Goal: Transaction & Acquisition: Purchase product/service

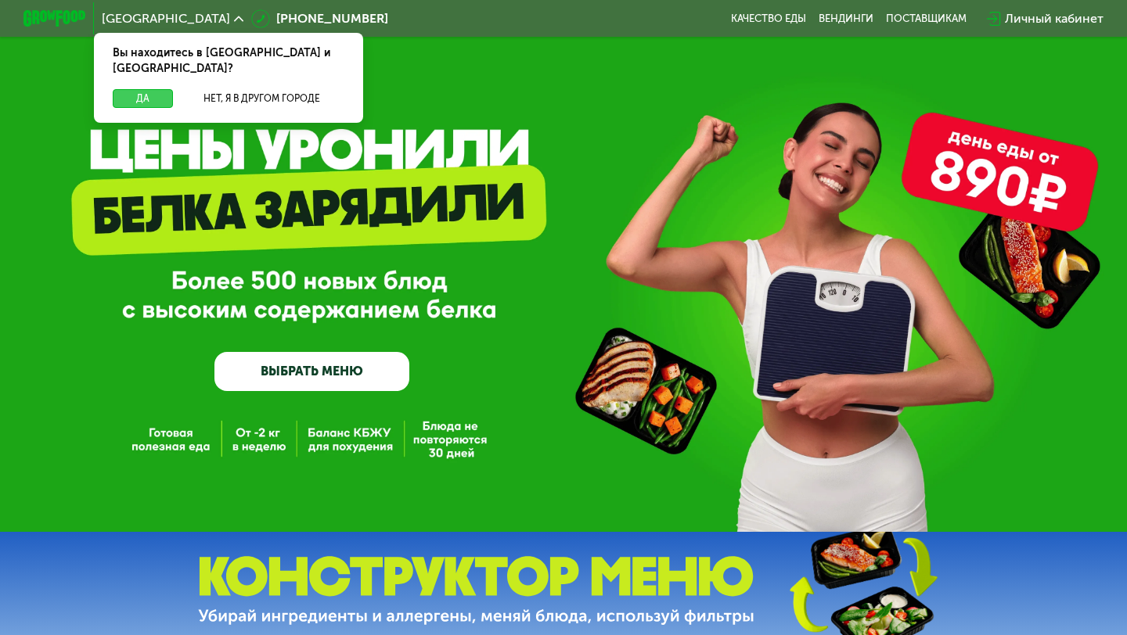
click at [144, 89] on button "Да" at bounding box center [143, 98] width 60 height 19
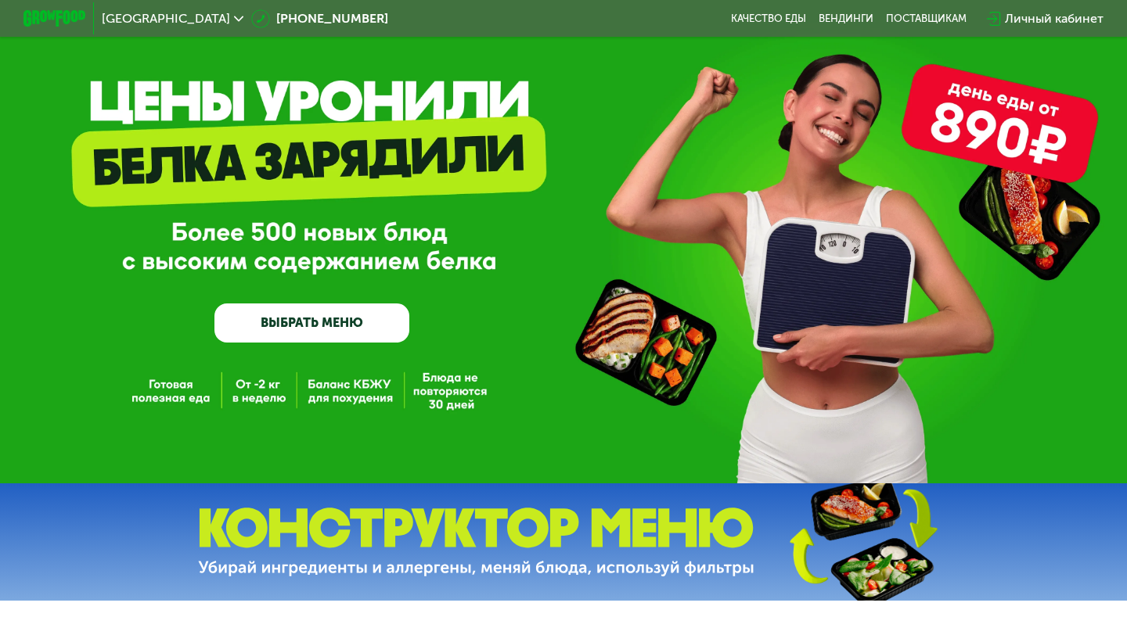
click at [322, 325] on link "ВЫБРАТЬ МЕНЮ" at bounding box center [311, 323] width 195 height 39
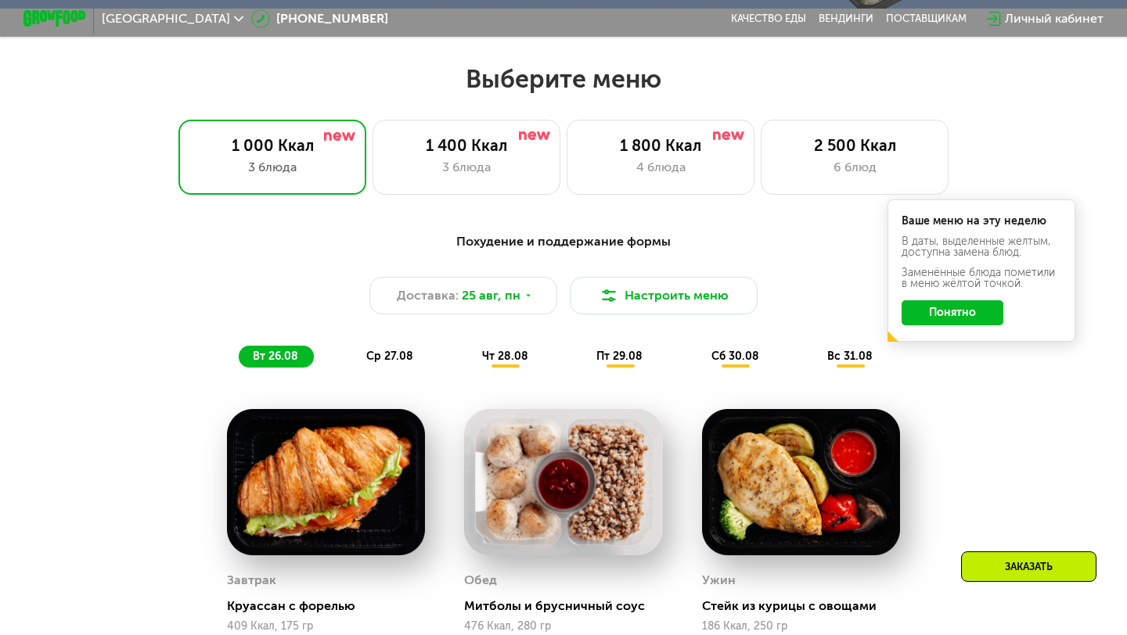
scroll to position [667, 0]
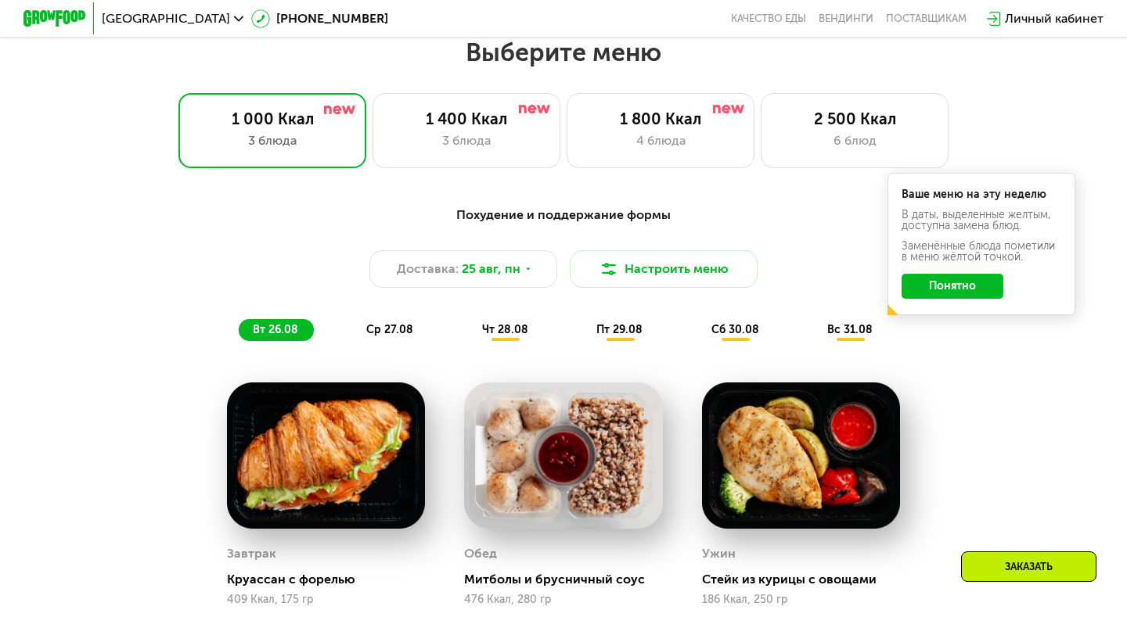
click at [956, 278] on button "Понятно" at bounding box center [952, 286] width 102 height 25
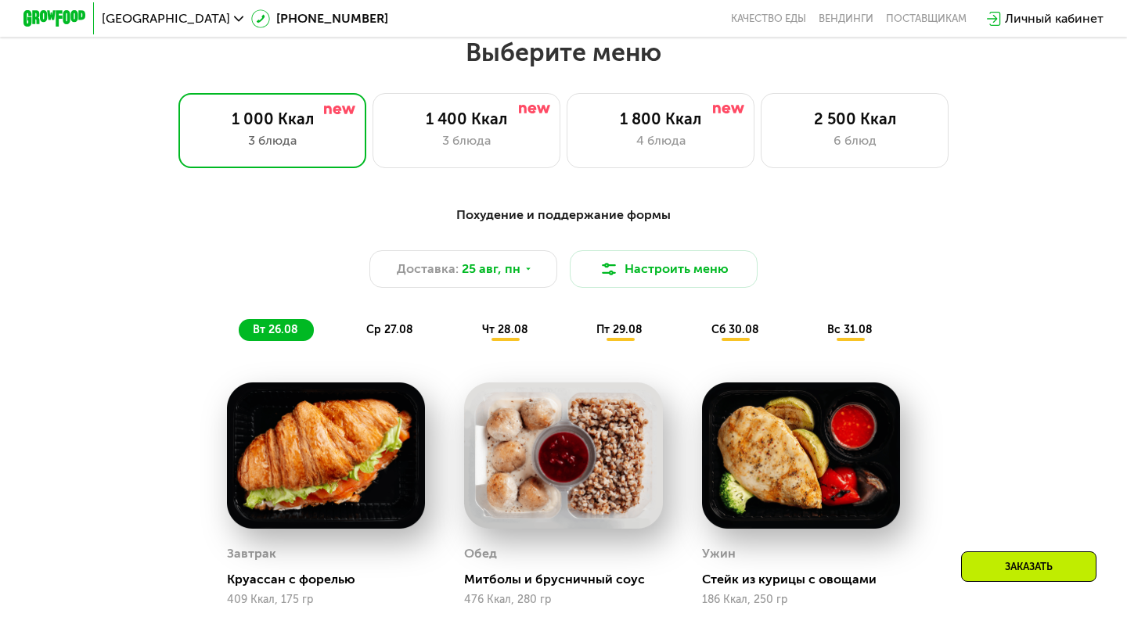
scroll to position [562, 0]
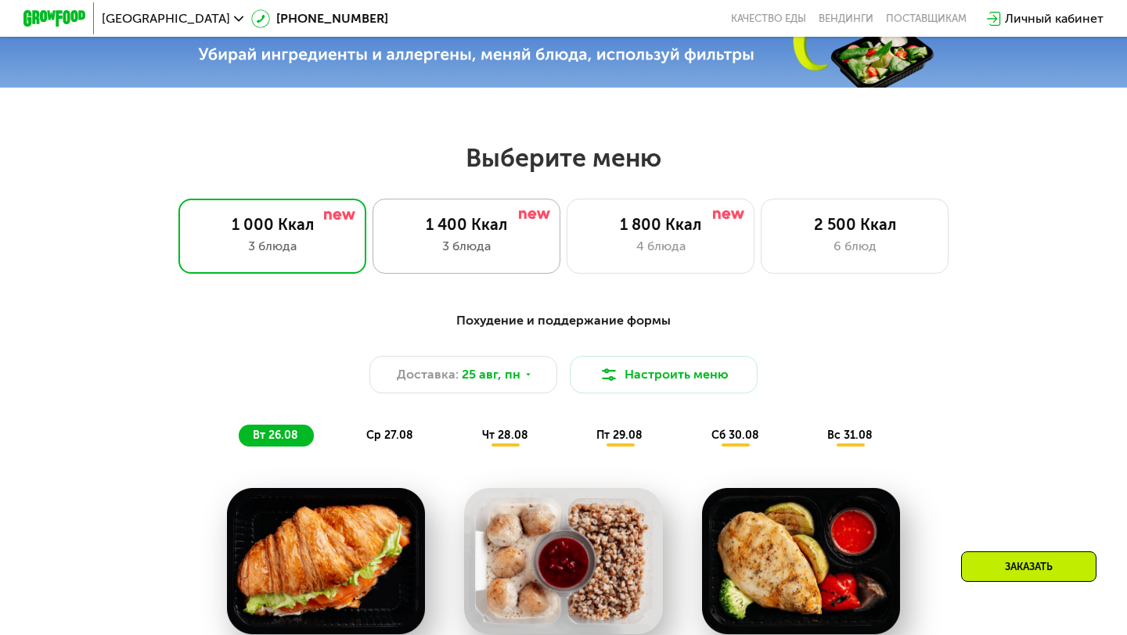
click at [438, 237] on div "3 блюда" at bounding box center [466, 246] width 155 height 19
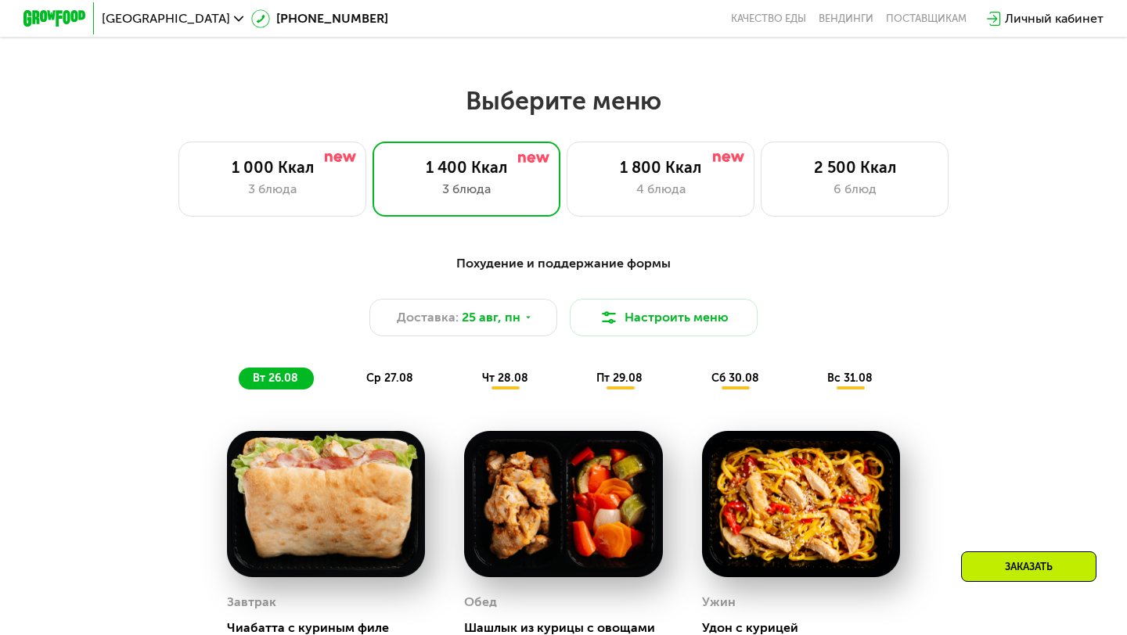
scroll to position [509, 0]
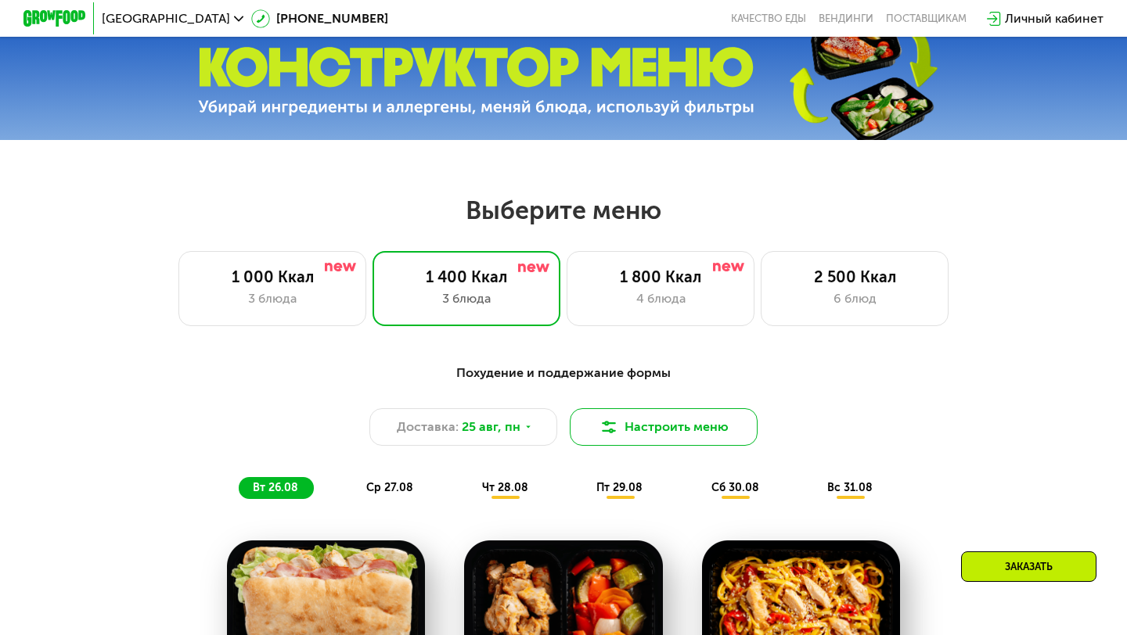
click at [624, 433] on button "Настроить меню" at bounding box center [664, 427] width 188 height 38
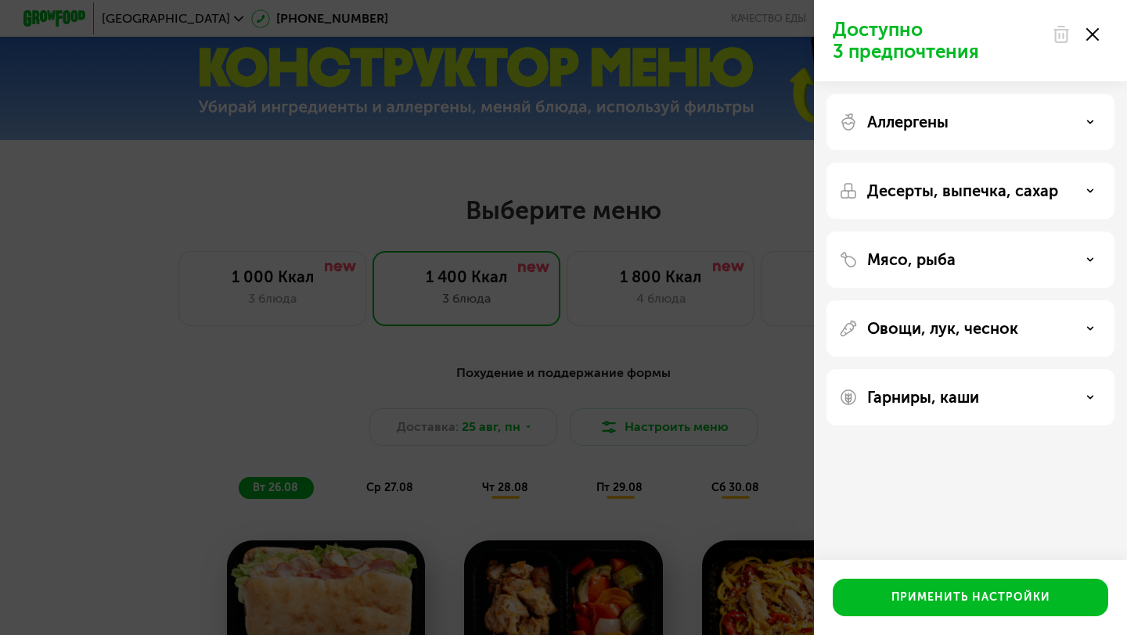
click at [465, 392] on div "Доступно 3 предпочтения Аллергены Десерты, выпечка, сахар Мясо, рыба Овощи, лук…" at bounding box center [563, 317] width 1127 height 635
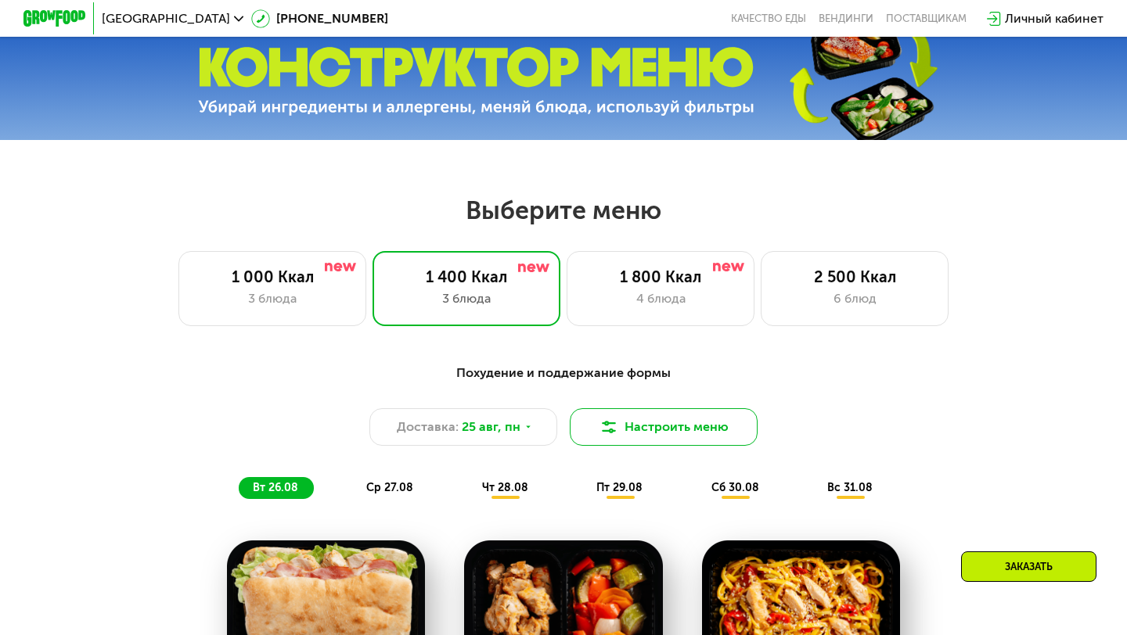
click at [668, 427] on button "Настроить меню" at bounding box center [664, 427] width 188 height 38
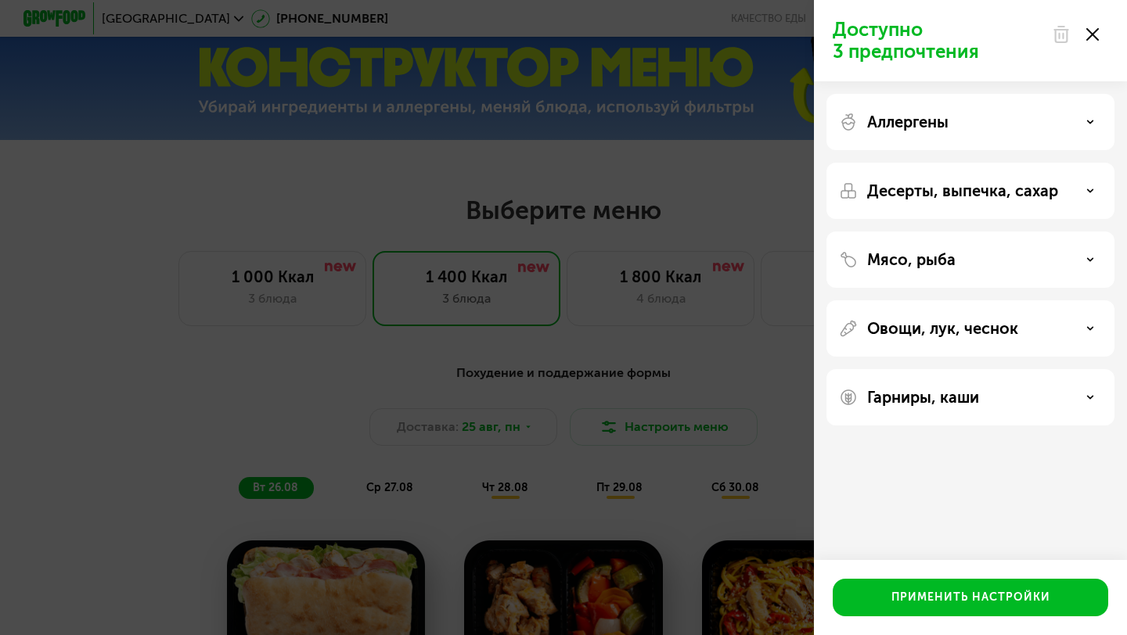
click at [1001, 185] on p "Десерты, выпечка, сахар" at bounding box center [962, 190] width 191 height 19
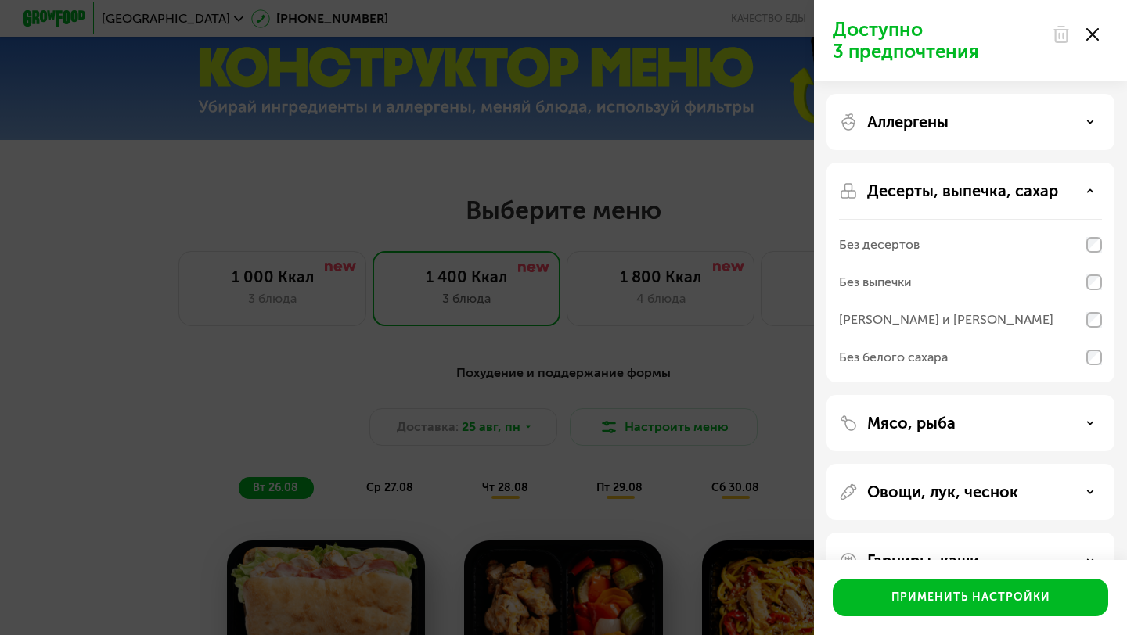
click at [982, 184] on p "Десерты, выпечка, сахар" at bounding box center [962, 190] width 191 height 19
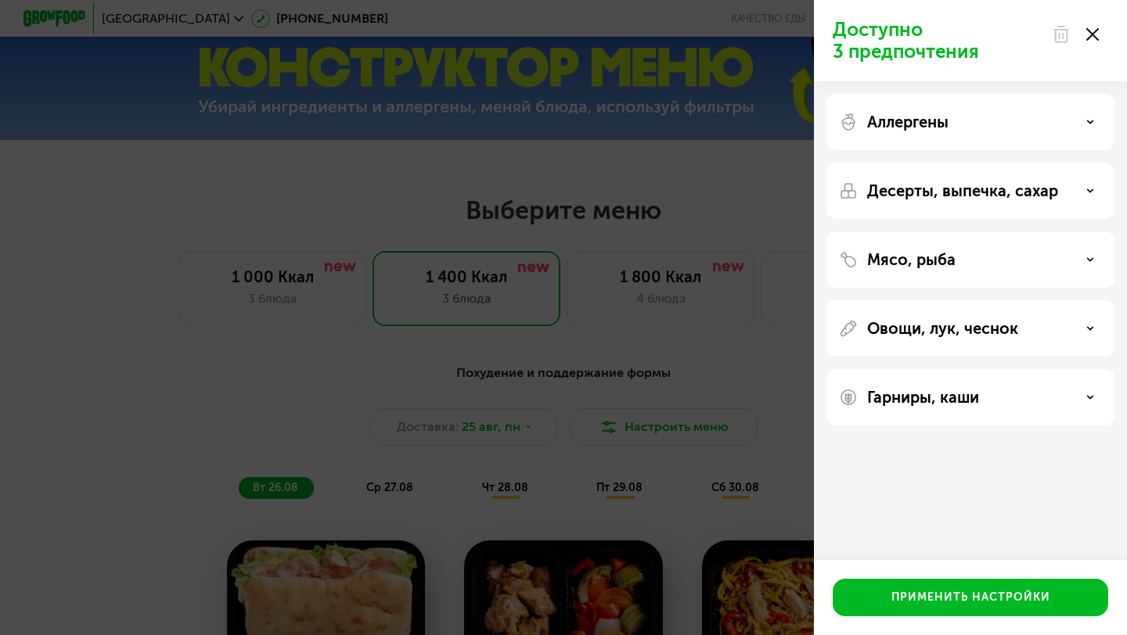
click at [219, 379] on div "Доступно 3 предпочтения Аллергены Десерты, выпечка, сахар Мясо, рыба Овощи, лук…" at bounding box center [563, 317] width 1127 height 635
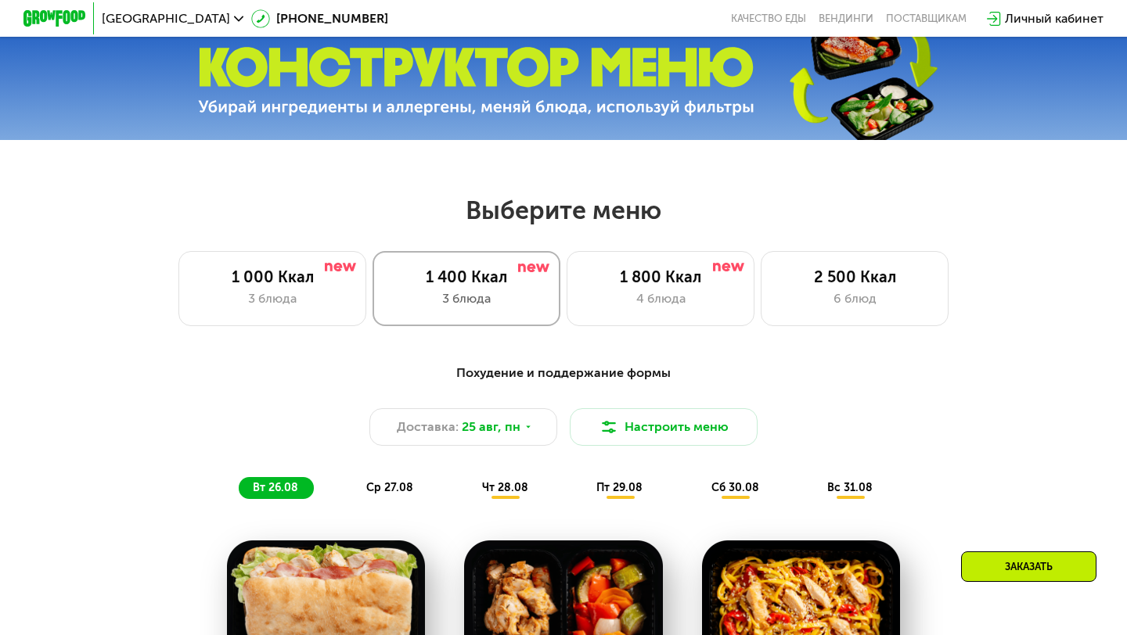
click at [494, 308] on div "1 400 Ккал 3 блюда" at bounding box center [466, 288] width 188 height 75
click at [465, 294] on div "3 блюда" at bounding box center [466, 298] width 155 height 19
click at [630, 433] on button "Настроить меню" at bounding box center [664, 427] width 188 height 38
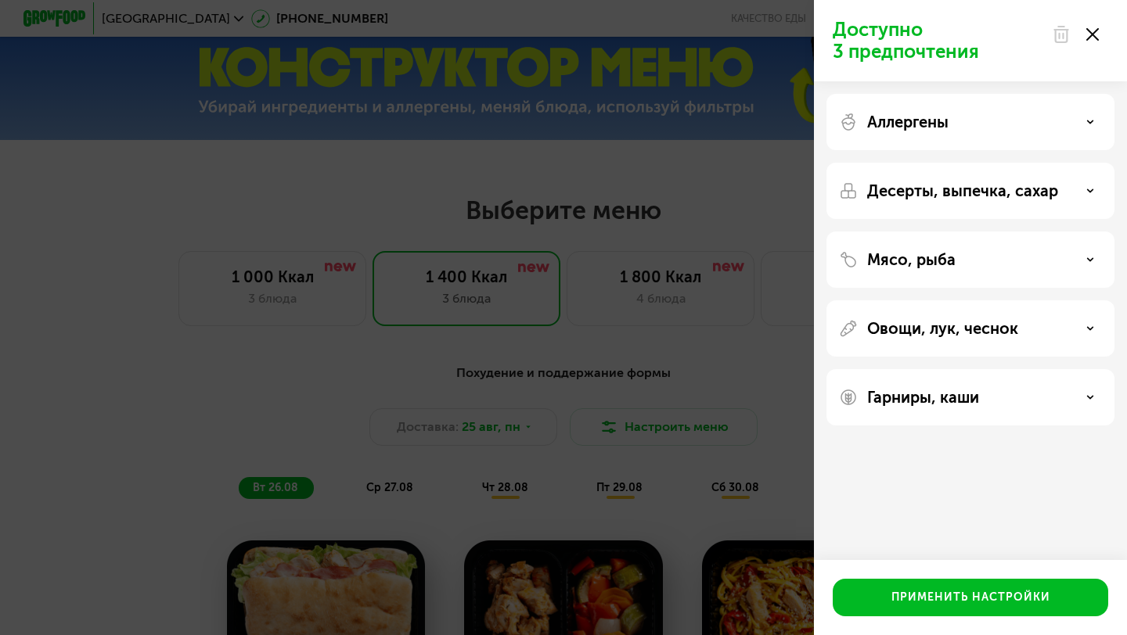
click at [992, 121] on div "Аллергены" at bounding box center [970, 122] width 263 height 19
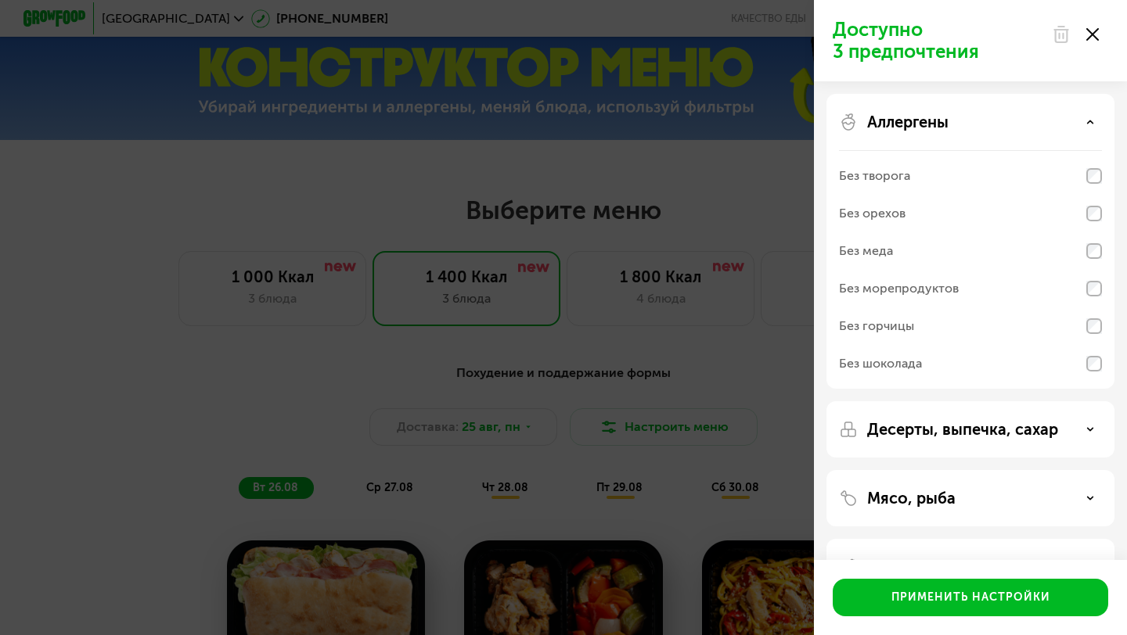
click at [992, 121] on div "Аллергены" at bounding box center [970, 122] width 263 height 19
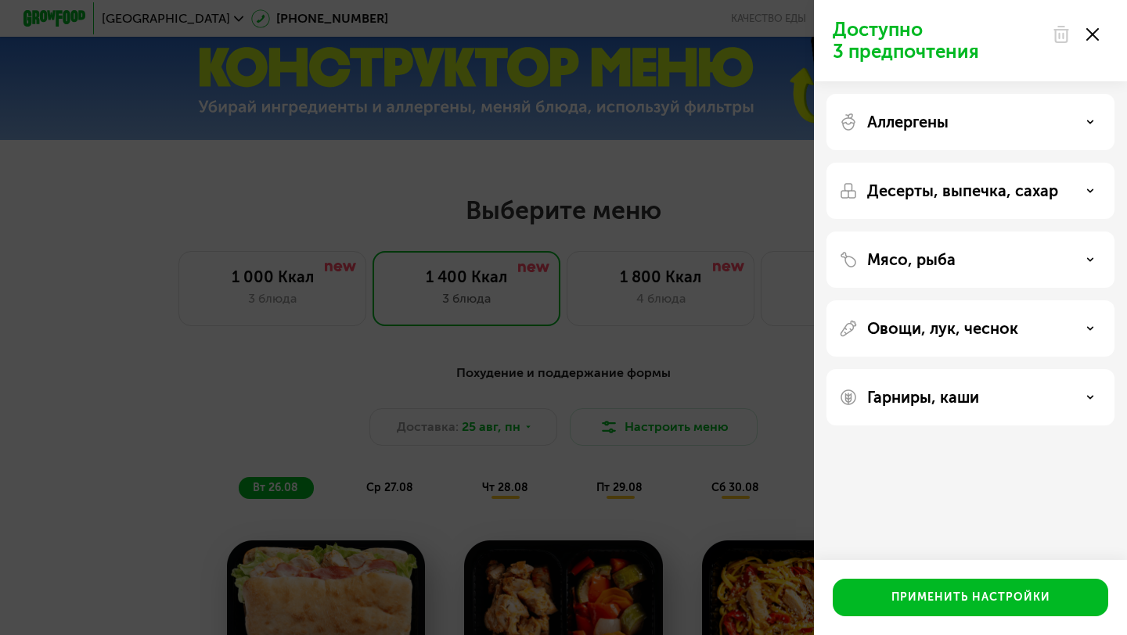
click at [705, 451] on div "Доступно 3 предпочтения Аллергены Десерты, выпечка, сахар Мясо, рыба Овощи, лук…" at bounding box center [563, 317] width 1127 height 635
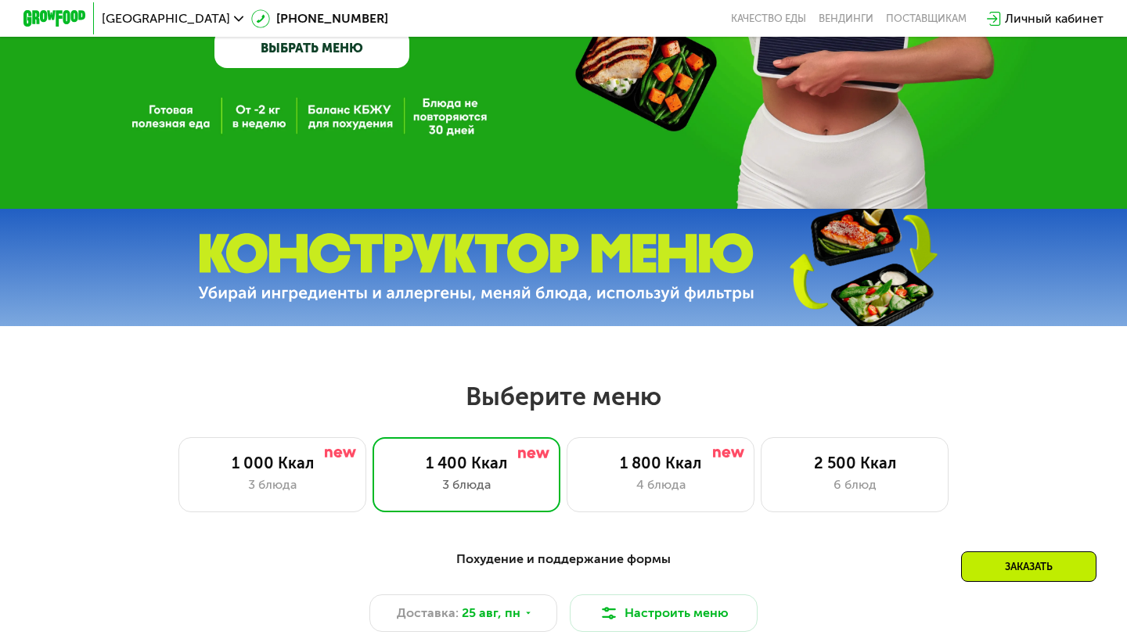
scroll to position [258, 0]
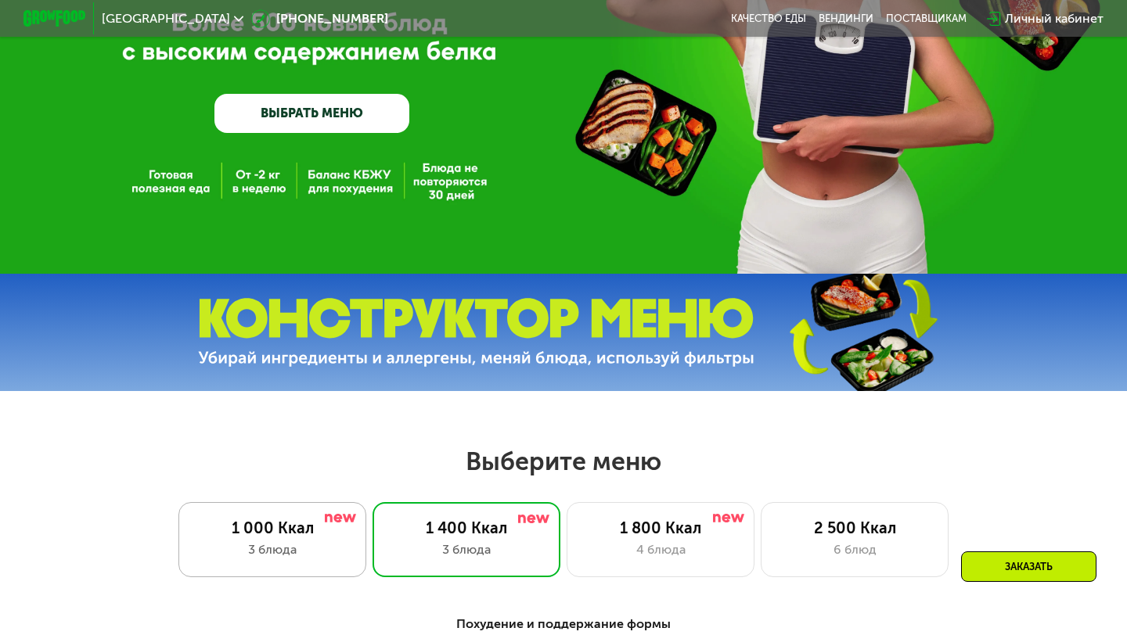
click at [372, 539] on div "1 000 Ккал 3 блюда" at bounding box center [466, 539] width 188 height 75
click at [306, 539] on div "1 000 Ккал 3 блюда" at bounding box center [272, 539] width 188 height 75
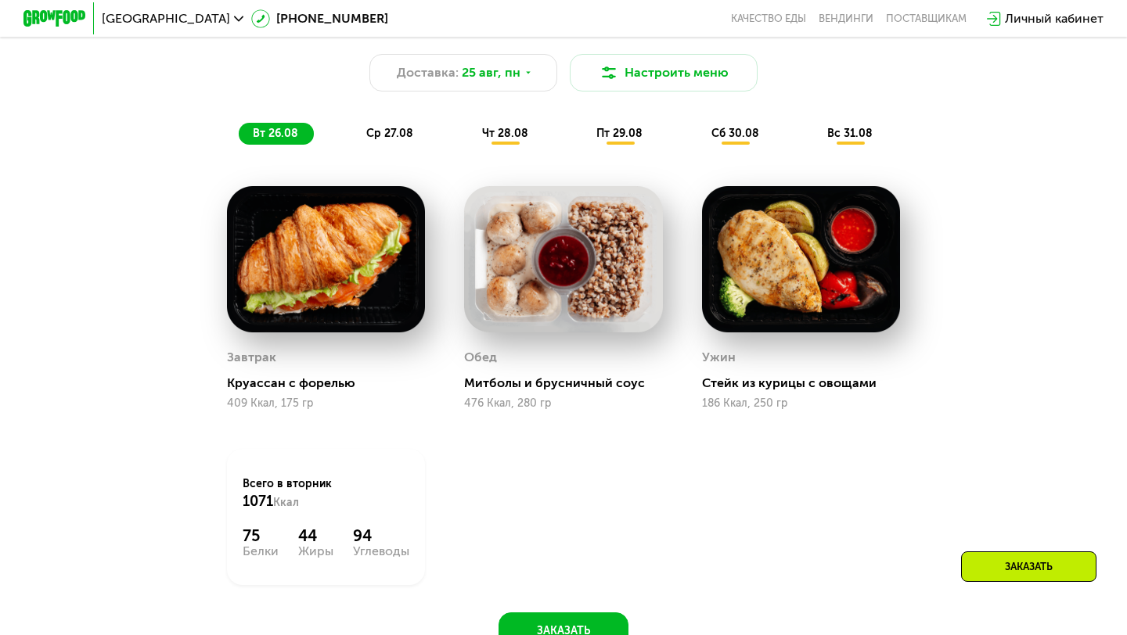
scroll to position [864, 0]
